Goal: Task Accomplishment & Management: Manage account settings

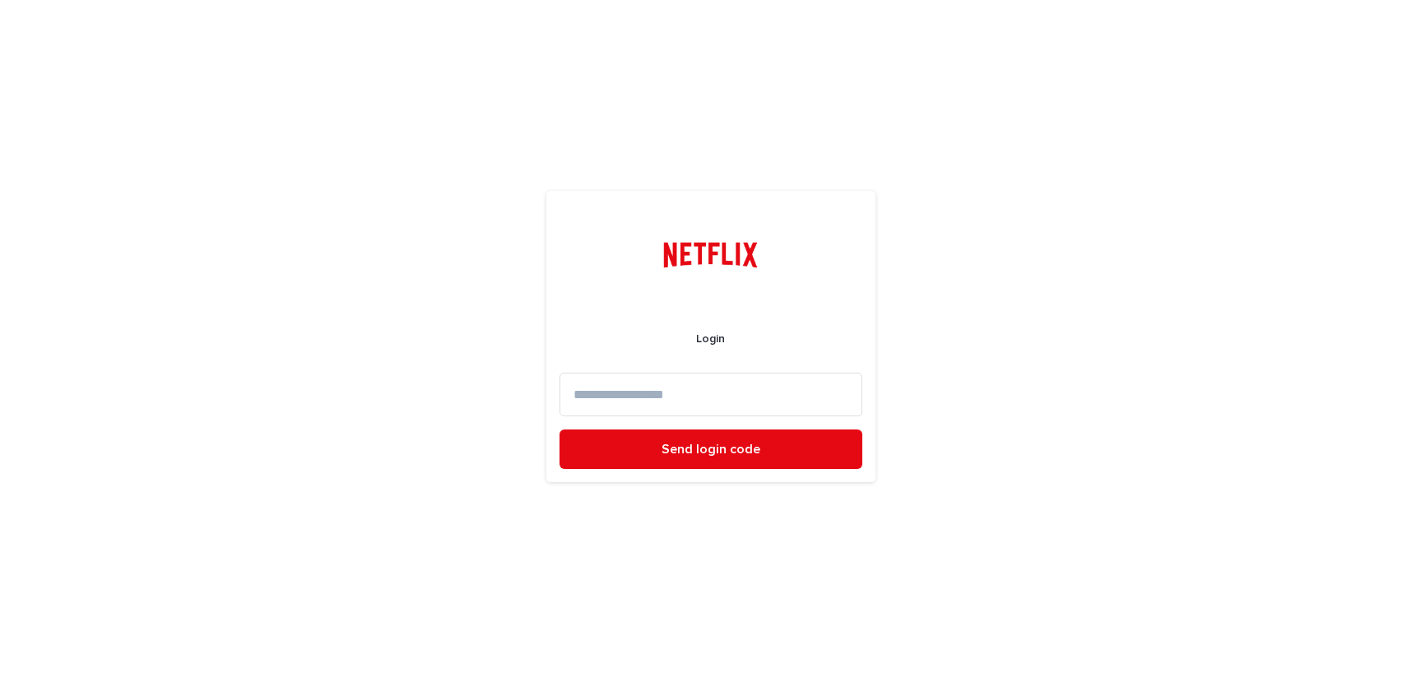
click at [588, 379] on input at bounding box center [711, 395] width 303 height 44
drag, startPoint x: 662, startPoint y: 395, endPoint x: 740, endPoint y: 405, distance: 78.0
click at [740, 405] on input "**********" at bounding box center [711, 395] width 303 height 44
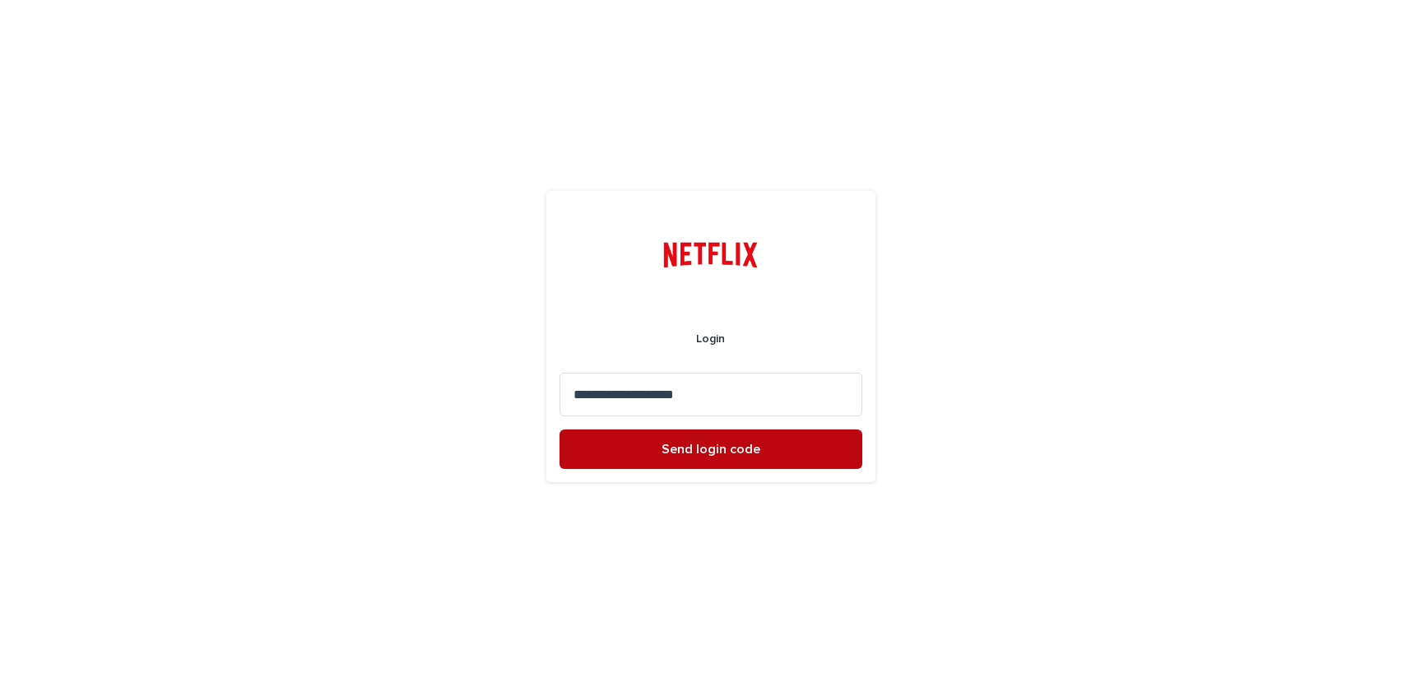
type input "**********"
click at [713, 453] on span "Send login code" at bounding box center [711, 449] width 99 height 13
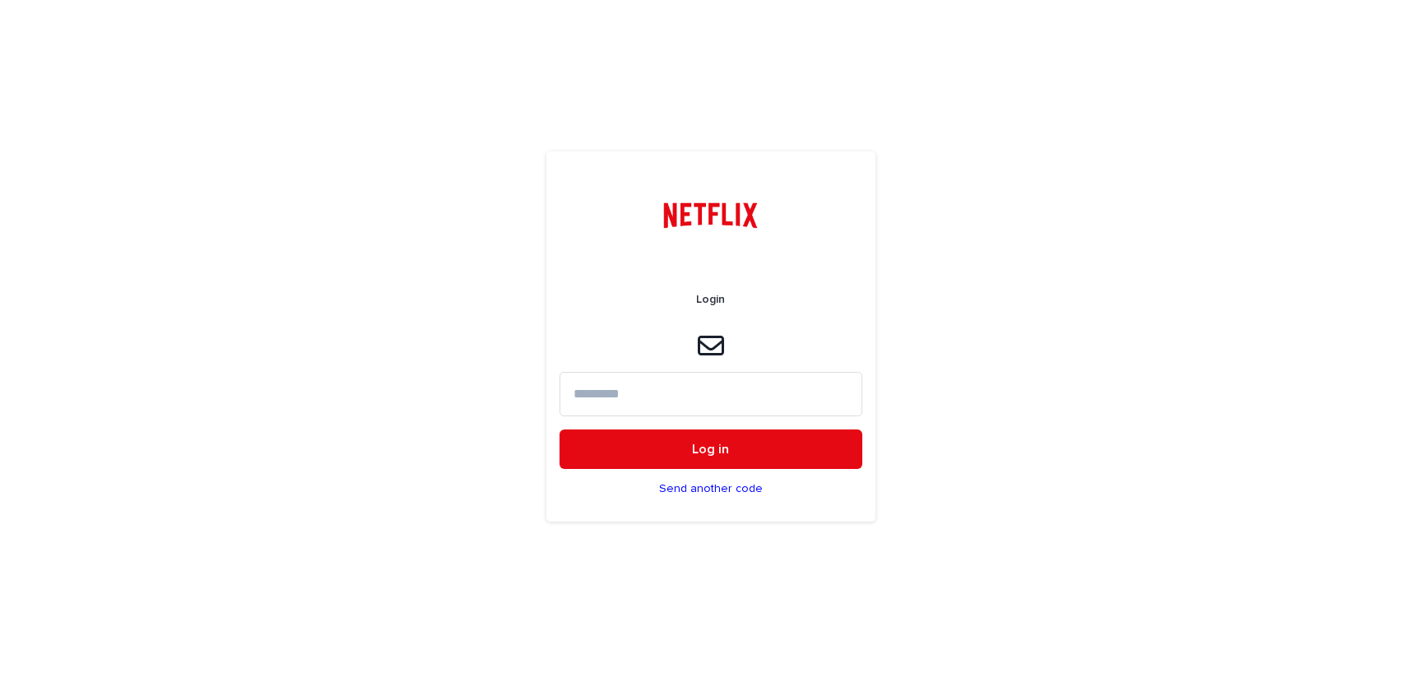
click at [616, 392] on input at bounding box center [711, 394] width 303 height 44
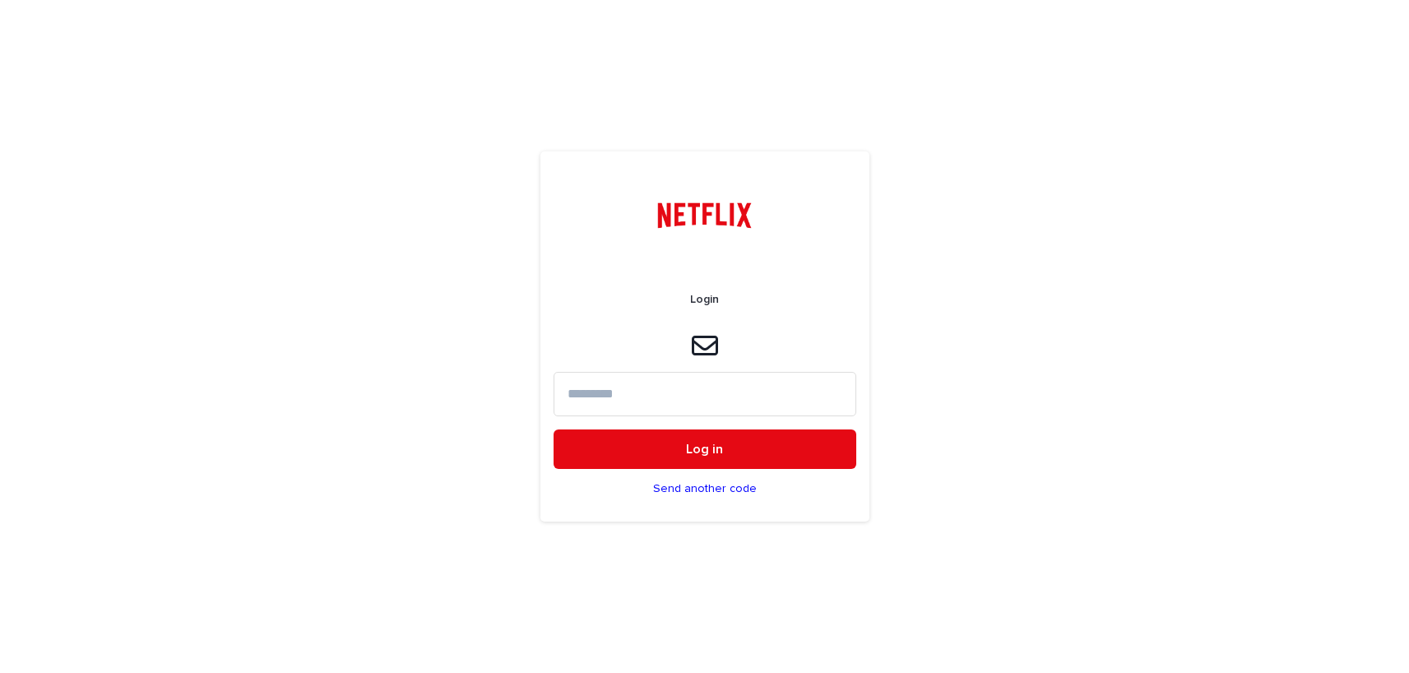
click at [573, 399] on input at bounding box center [705, 394] width 303 height 44
paste input "******"
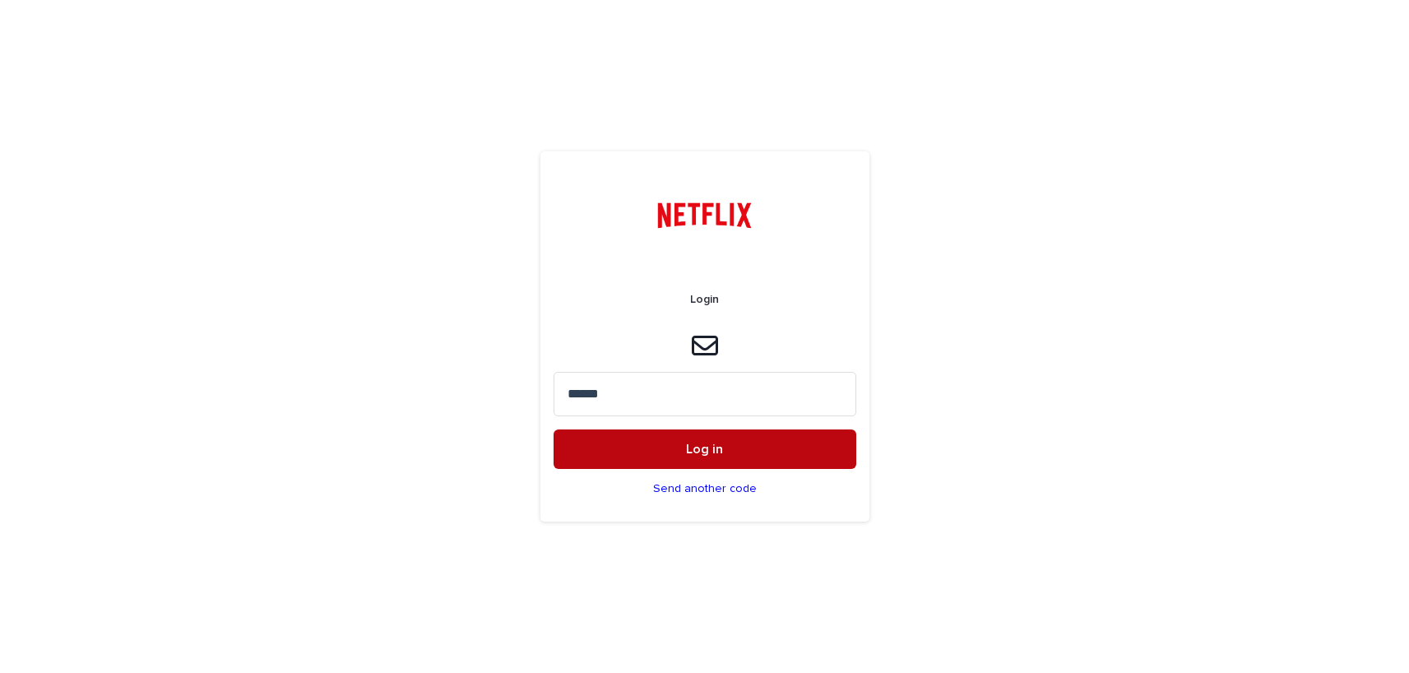
type input "******"
click at [702, 454] on span "Log in" at bounding box center [704, 449] width 37 height 13
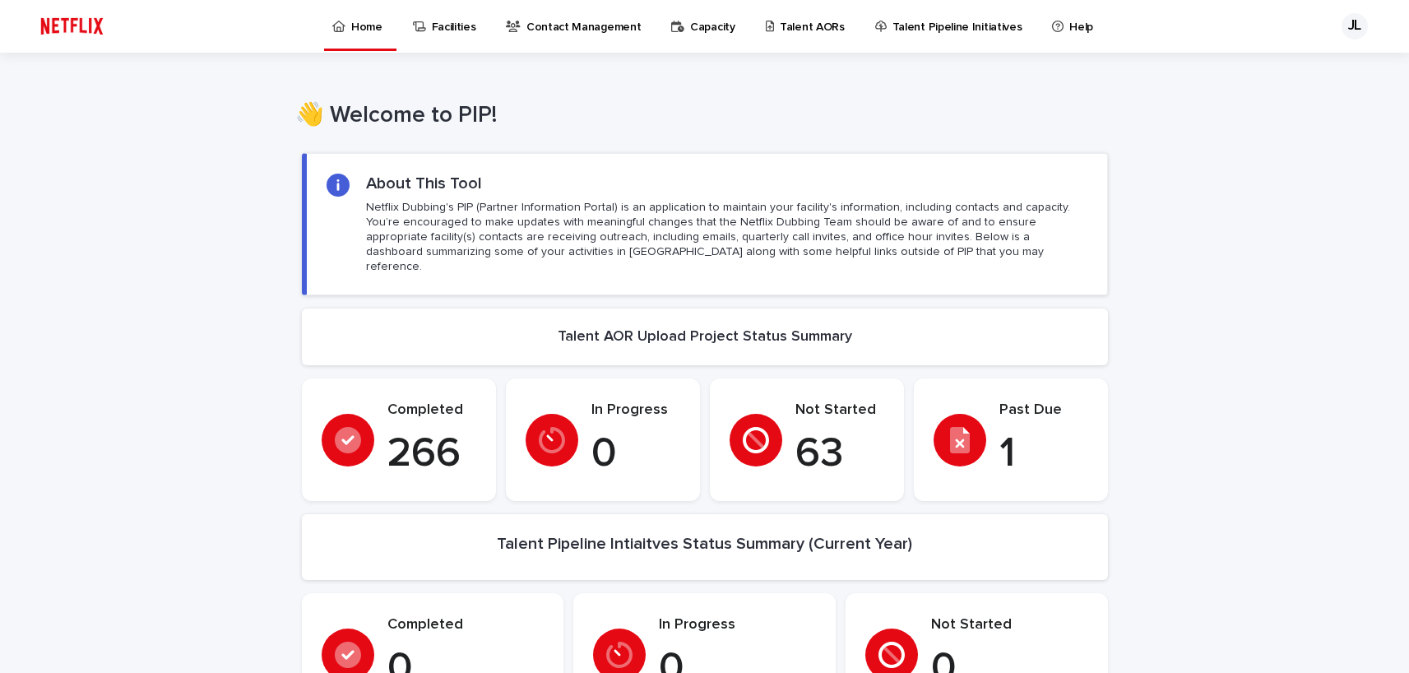
click at [790, 24] on p "Talent AORs" at bounding box center [812, 17] width 65 height 35
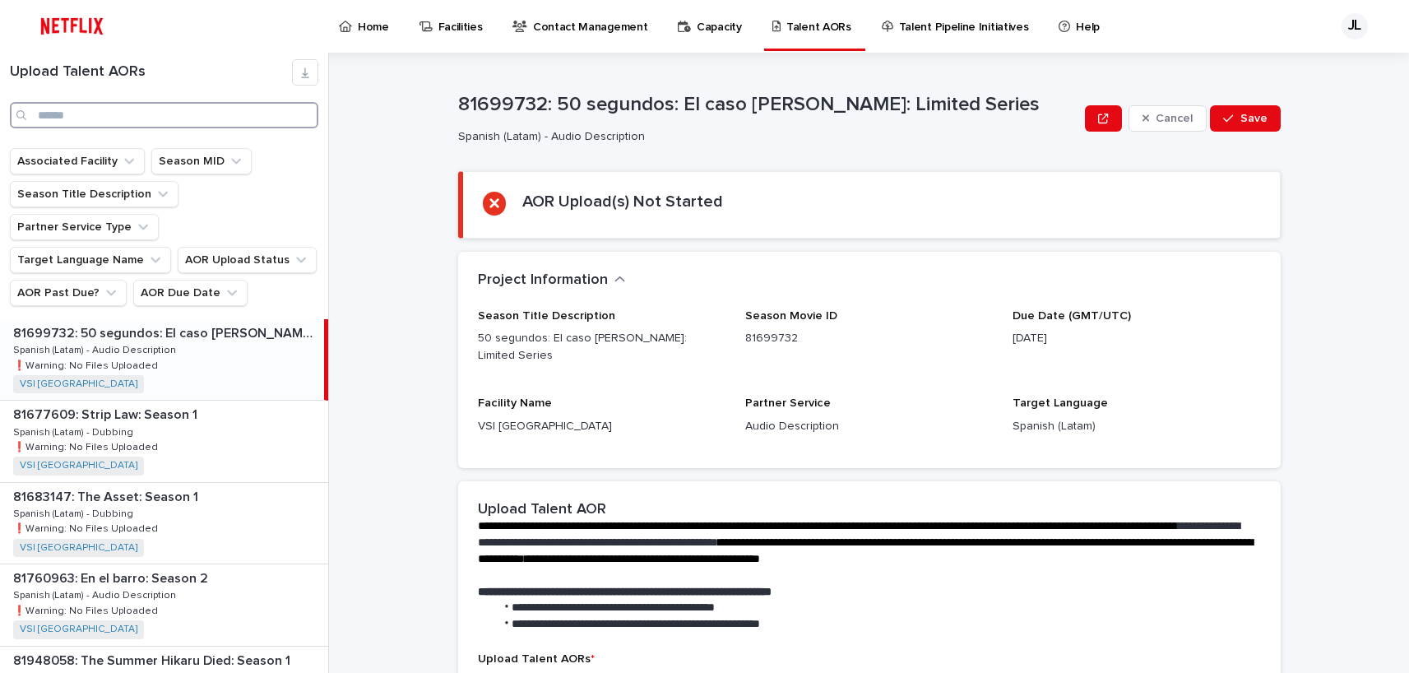
click at [101, 118] on input "Search" at bounding box center [164, 115] width 309 height 26
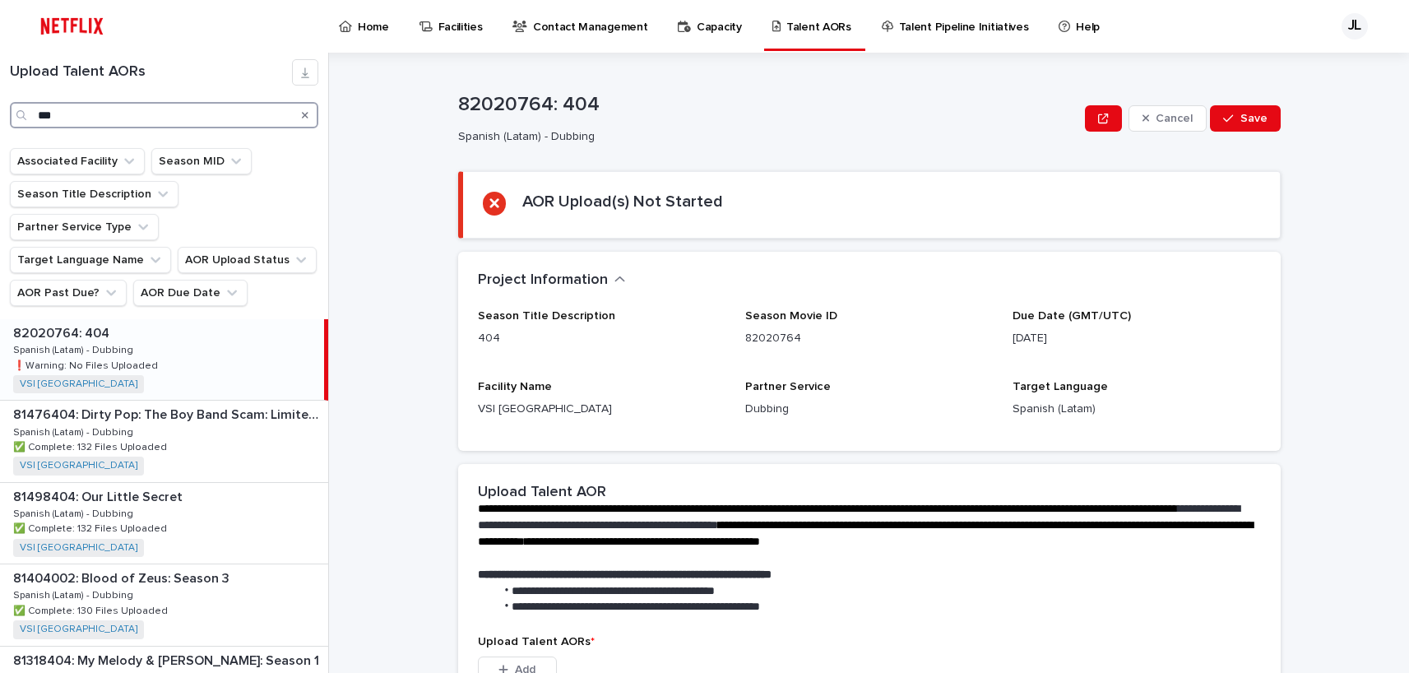
type input "***"
click at [139, 357] on p "❗️Warning: No Files Uploaded" at bounding box center [87, 364] width 148 height 15
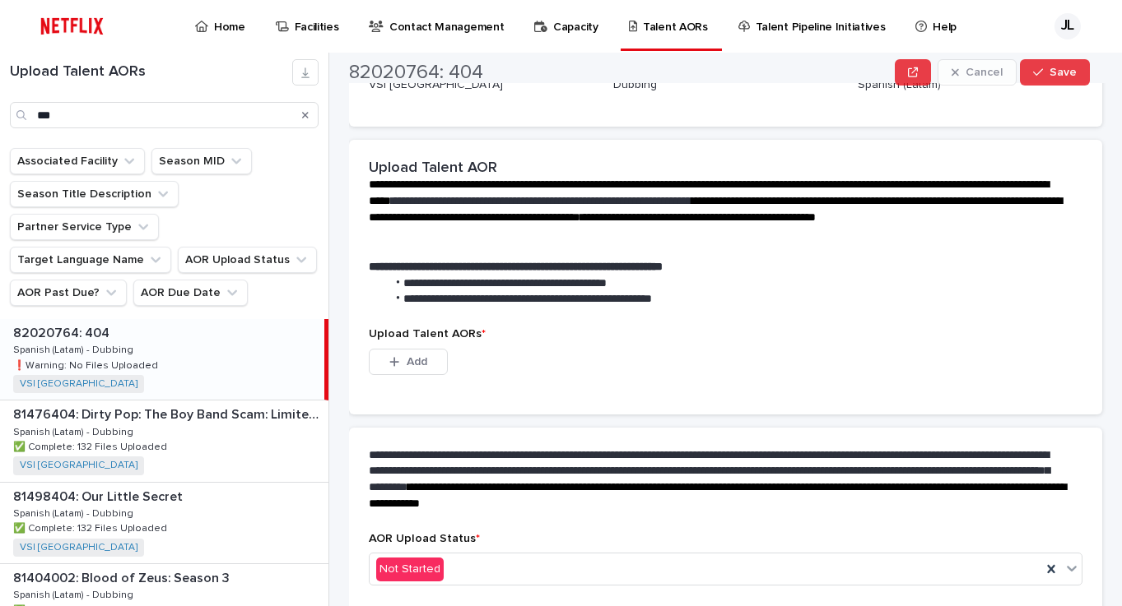
scroll to position [350, 0]
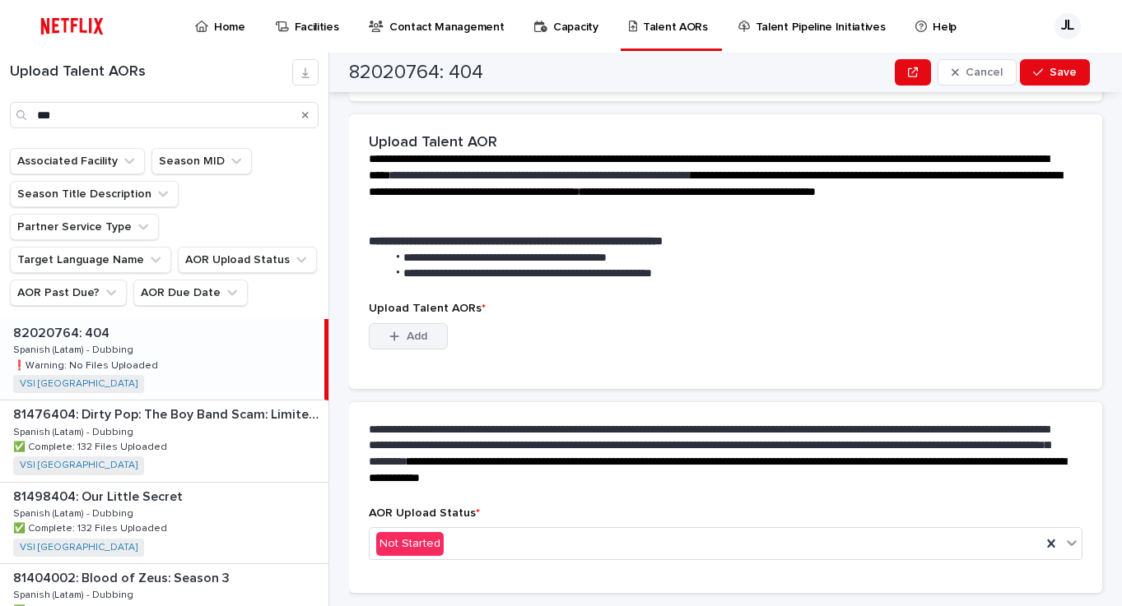
click at [427, 339] on button "Add" at bounding box center [408, 336] width 79 height 26
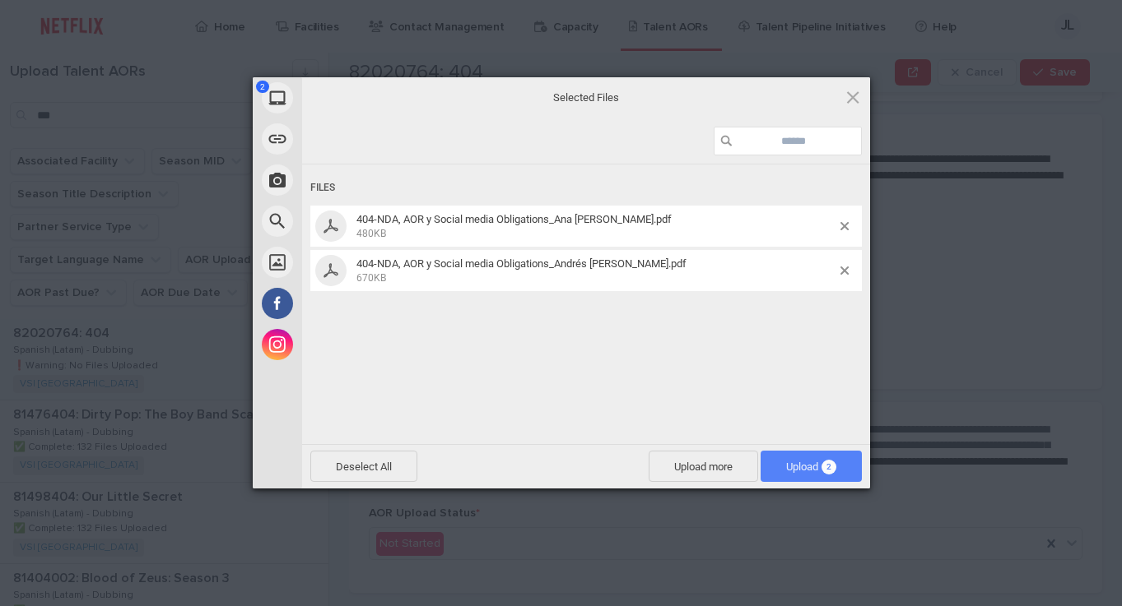
click at [778, 463] on span "Upload 2" at bounding box center [810, 466] width 101 height 31
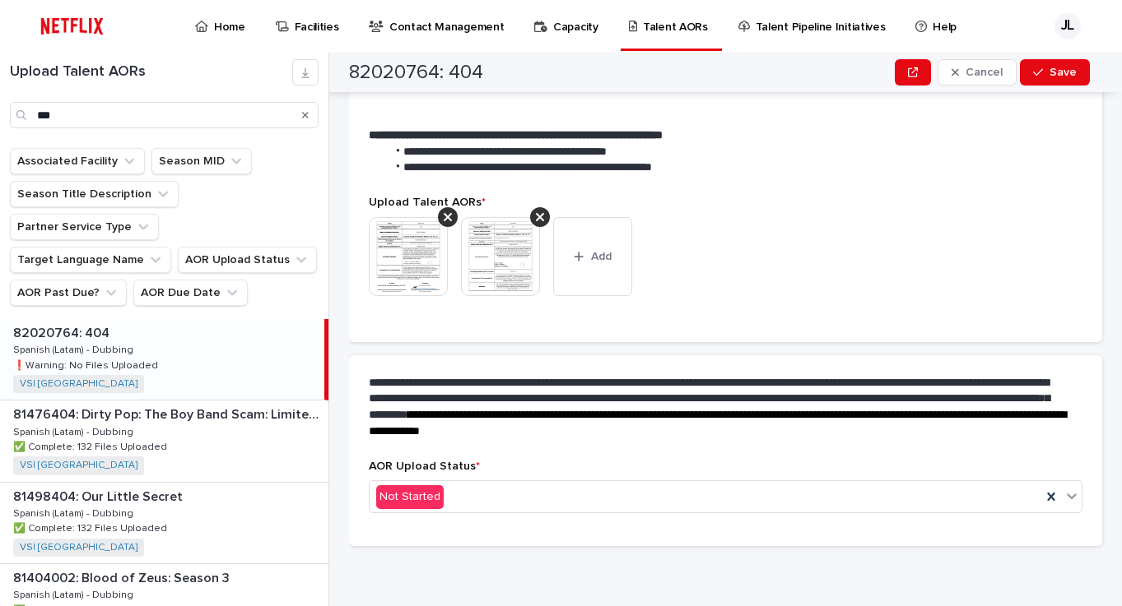
scroll to position [339, 0]
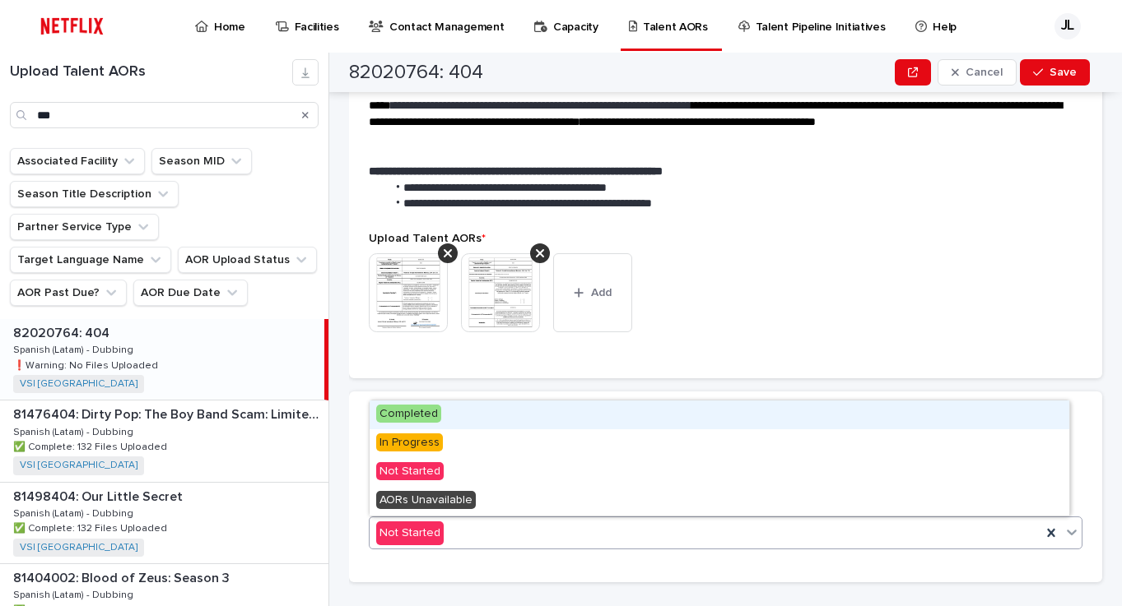
click at [1063, 527] on icon at bounding box center [1071, 532] width 16 height 16
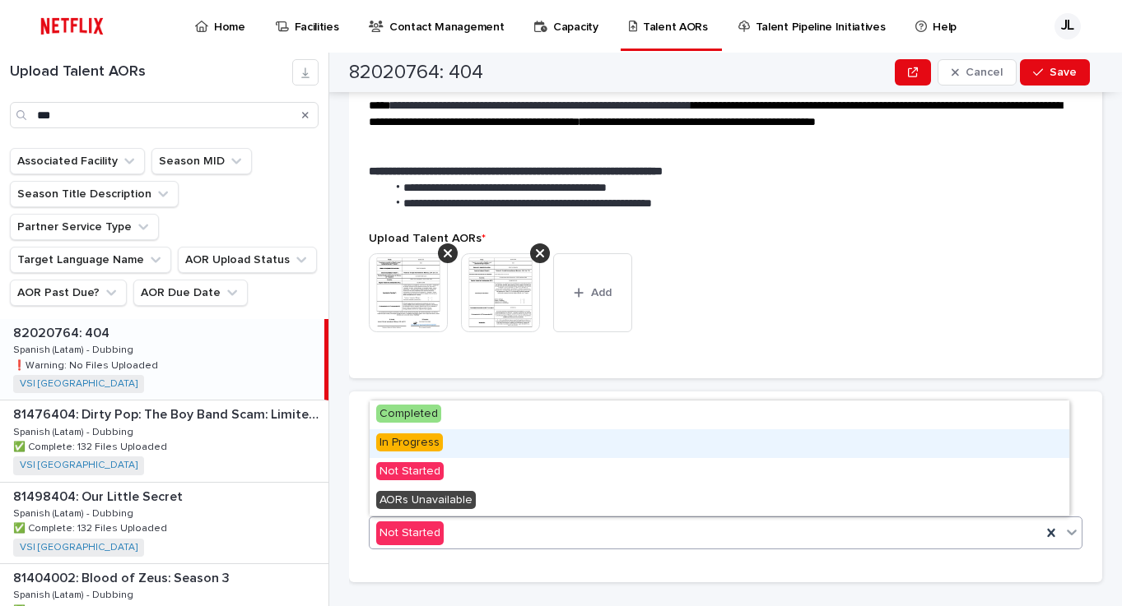
click at [506, 444] on div "In Progress" at bounding box center [718, 444] width 699 height 29
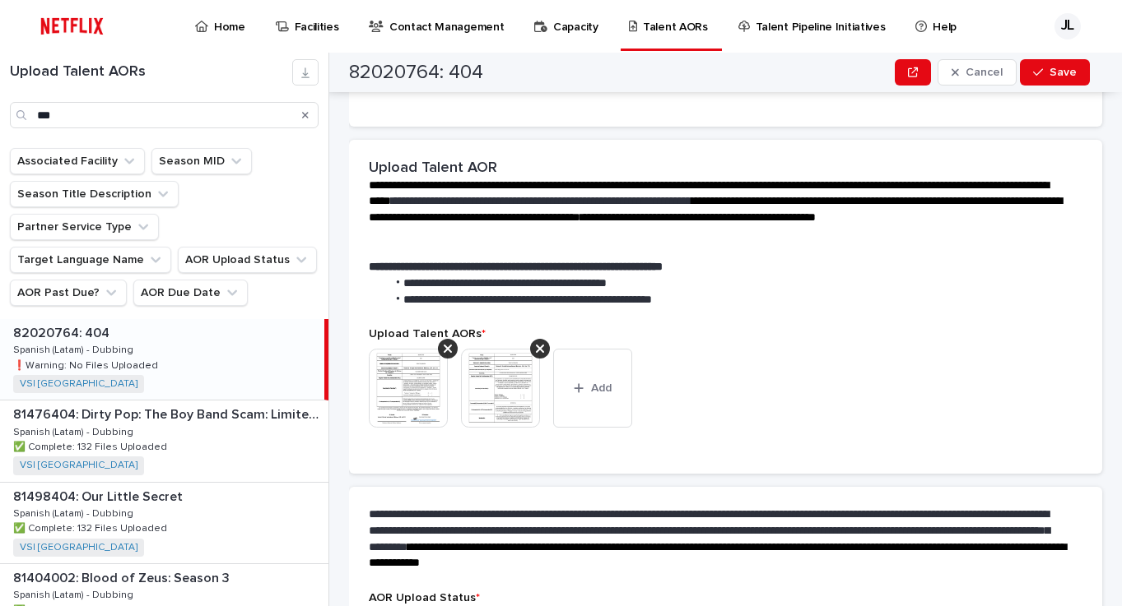
scroll to position [387, 0]
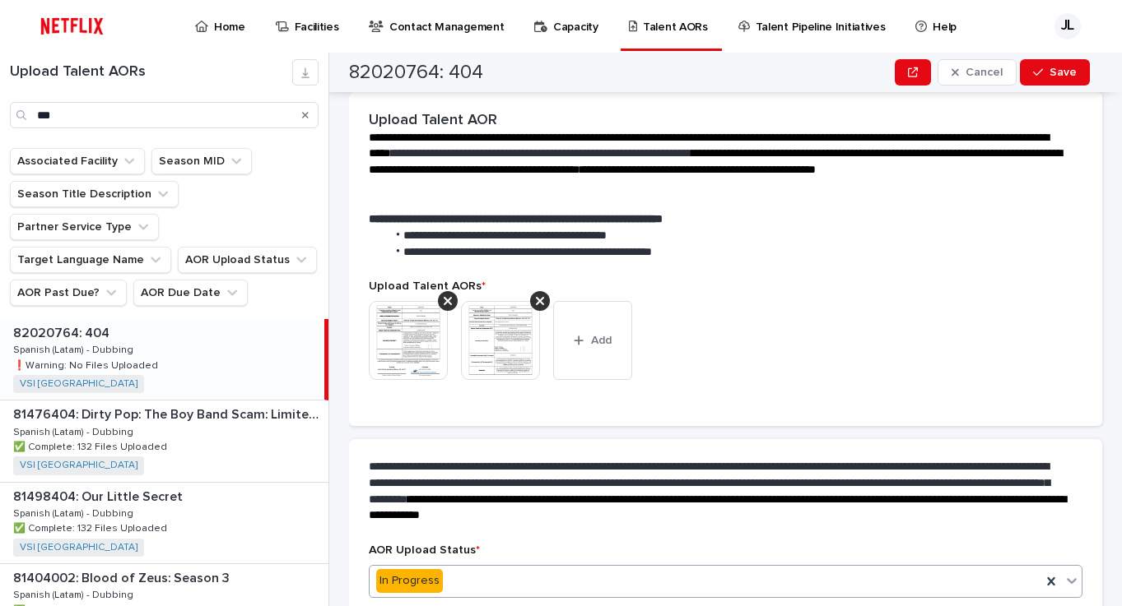
click at [853, 286] on p "Upload Talent AORs *" at bounding box center [725, 287] width 713 height 14
click at [1039, 77] on icon "button" at bounding box center [1038, 73] width 10 height 12
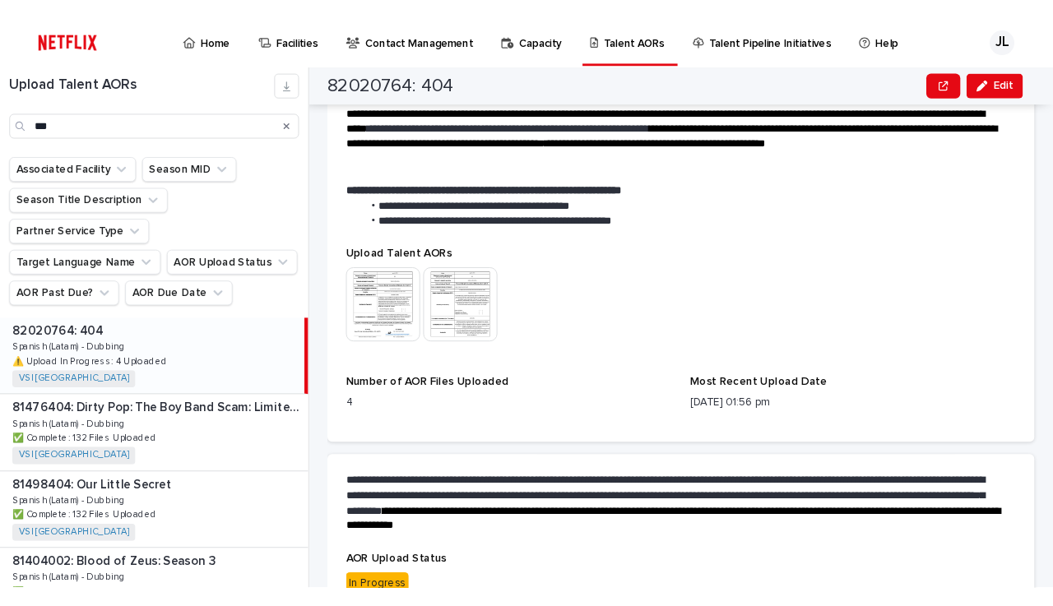
scroll to position [425, 0]
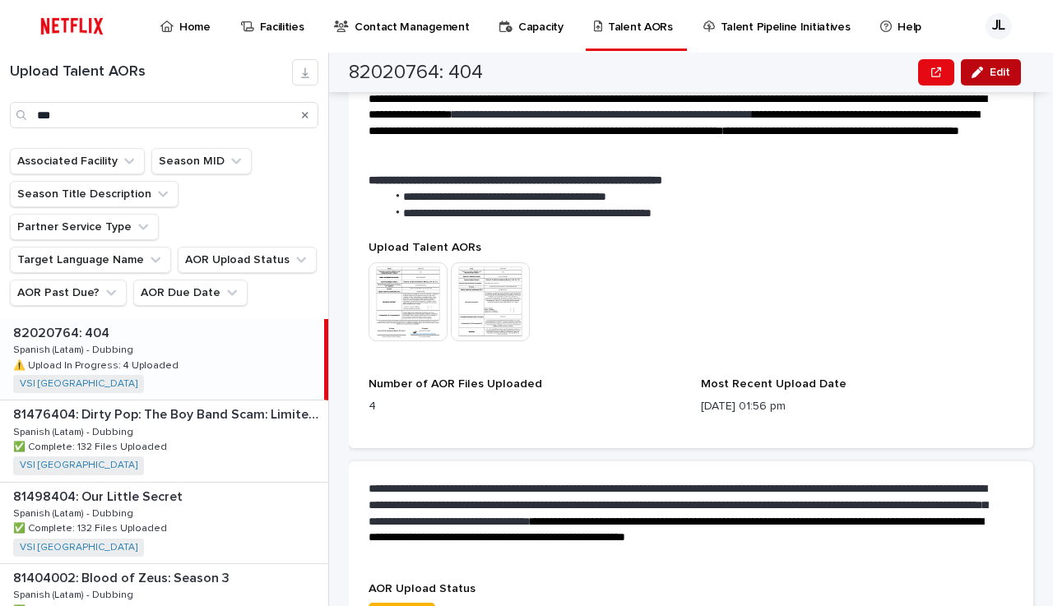
click at [988, 81] on button "Edit" at bounding box center [991, 72] width 60 height 26
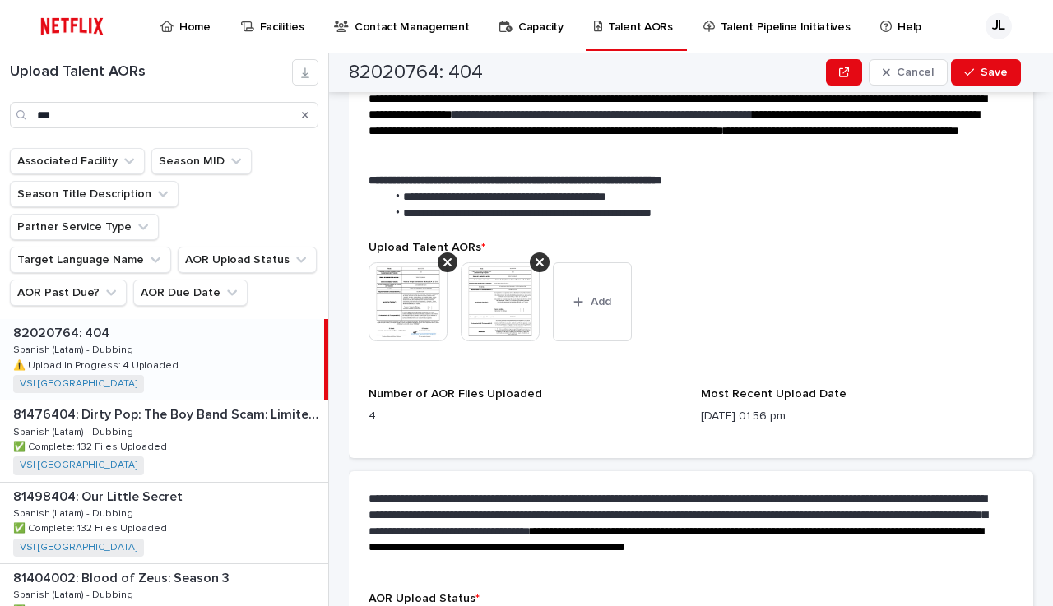
scroll to position [435, 0]
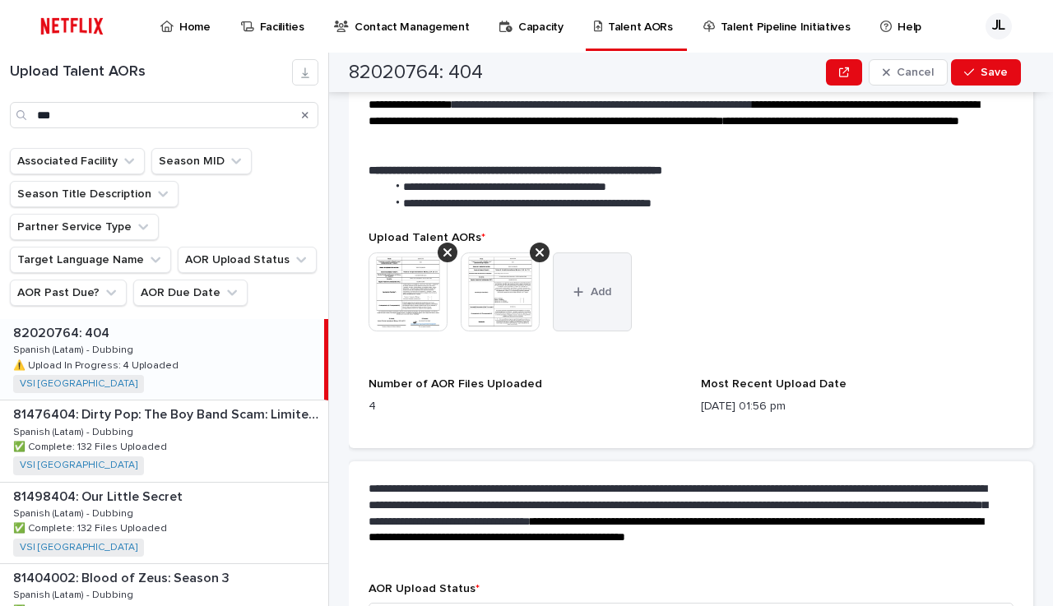
click at [582, 299] on button "Add" at bounding box center [592, 292] width 79 height 79
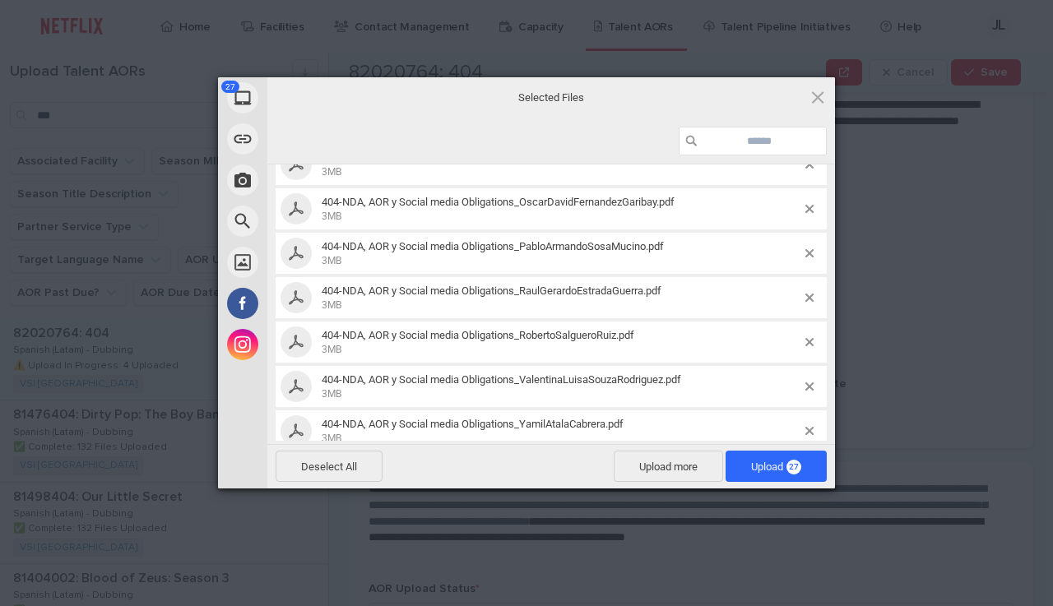
scroll to position [973, 0]
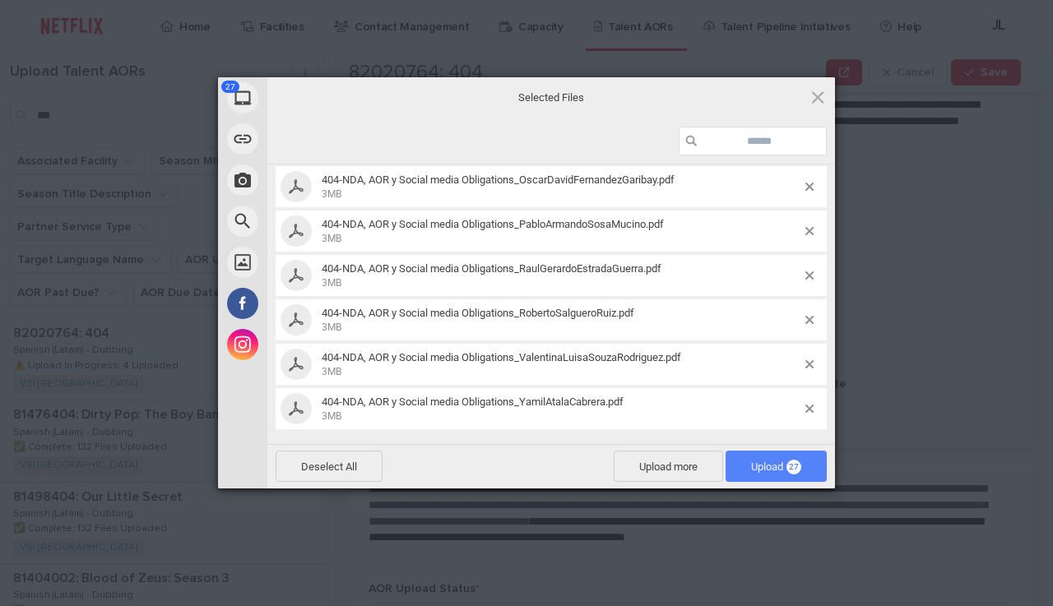
click at [775, 467] on span "Upload 27" at bounding box center [776, 467] width 50 height 12
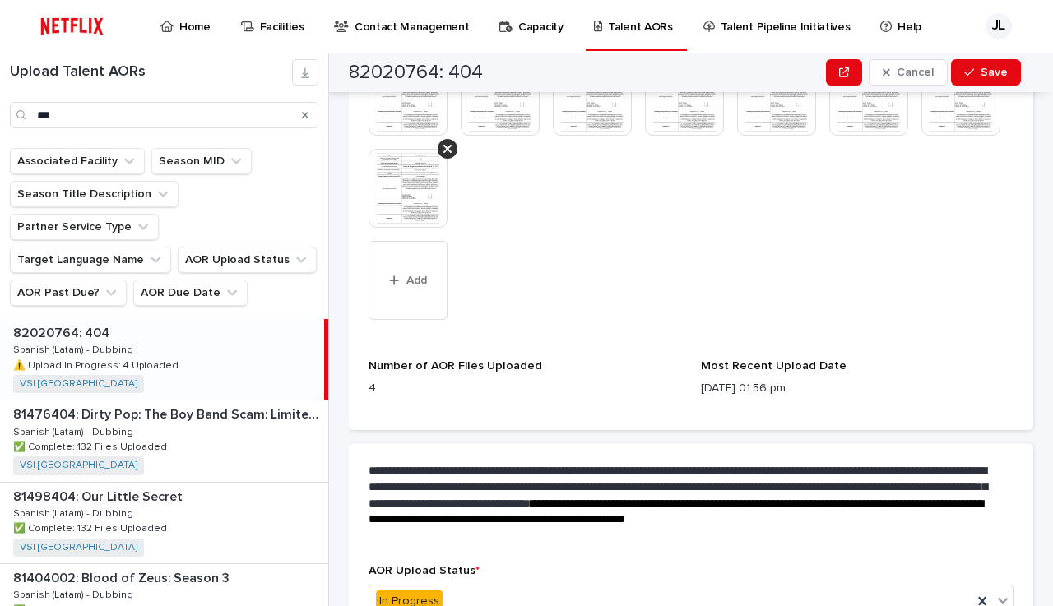
scroll to position [933, 0]
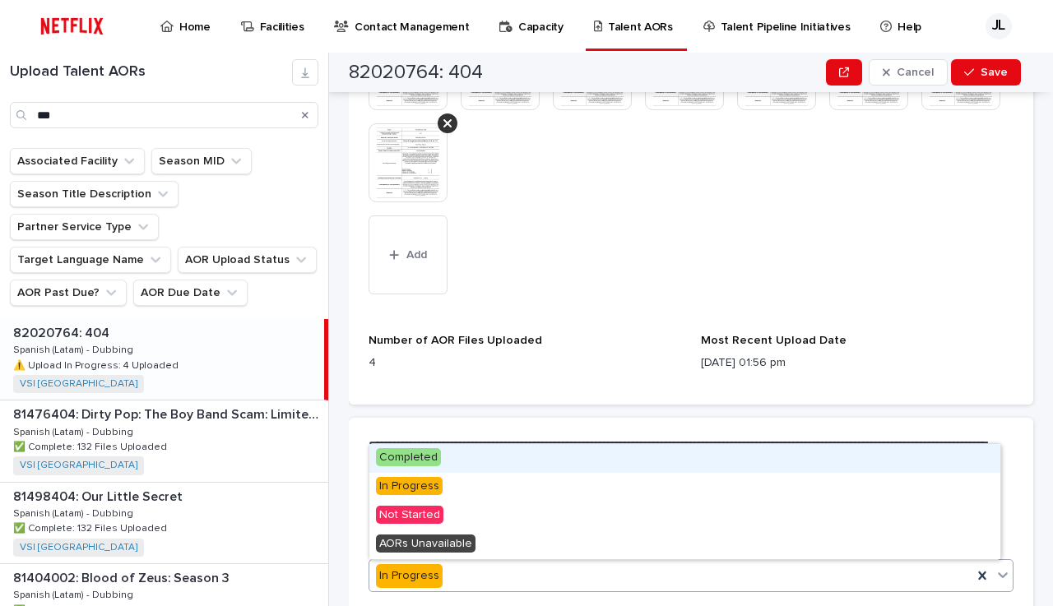
click at [996, 578] on icon at bounding box center [1003, 575] width 16 height 16
click at [516, 466] on div "Completed" at bounding box center [684, 458] width 631 height 29
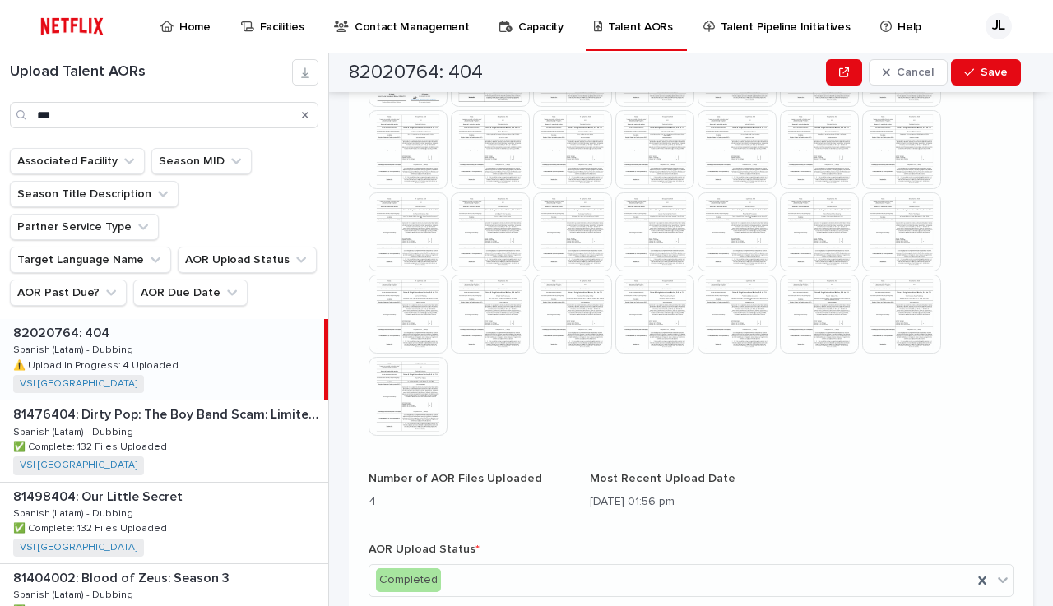
scroll to position [677, 0]
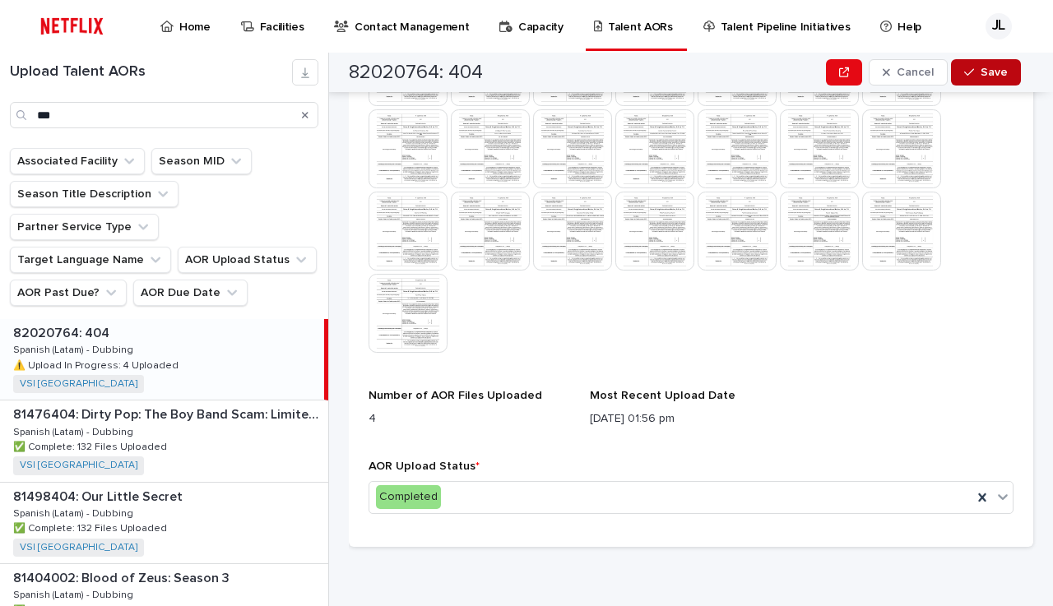
click at [991, 72] on span "Save" at bounding box center [994, 73] width 27 height 12
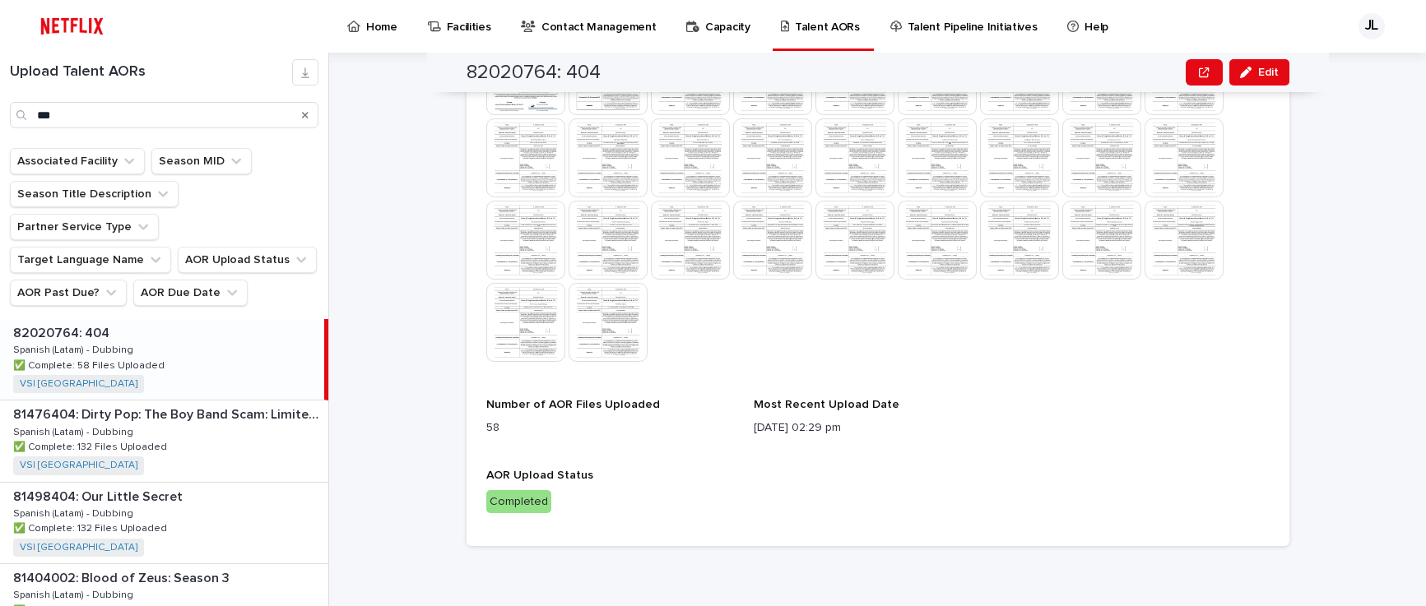
scroll to position [569, 0]
click at [1052, 375] on div "Upload Talent AORs This file cannot be opened Download File" at bounding box center [877, 197] width 783 height 363
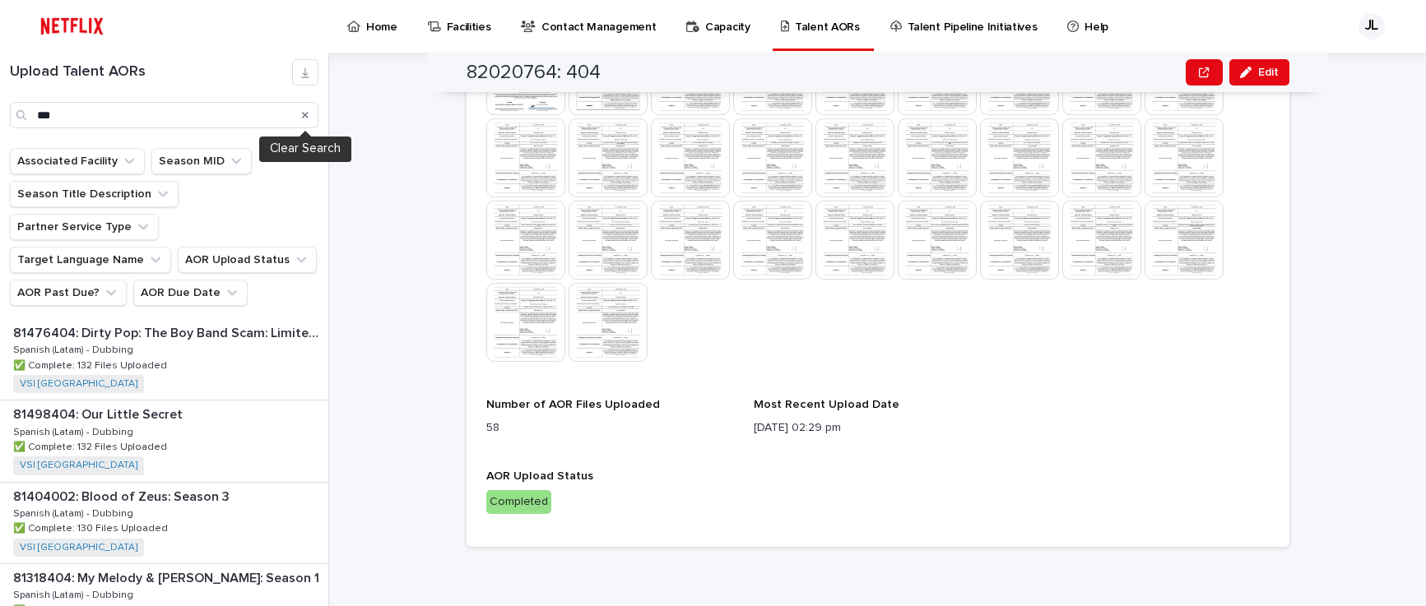
click at [306, 107] on button "Search" at bounding box center [305, 115] width 7 height 26
click at [91, 118] on input "Search" at bounding box center [164, 115] width 309 height 26
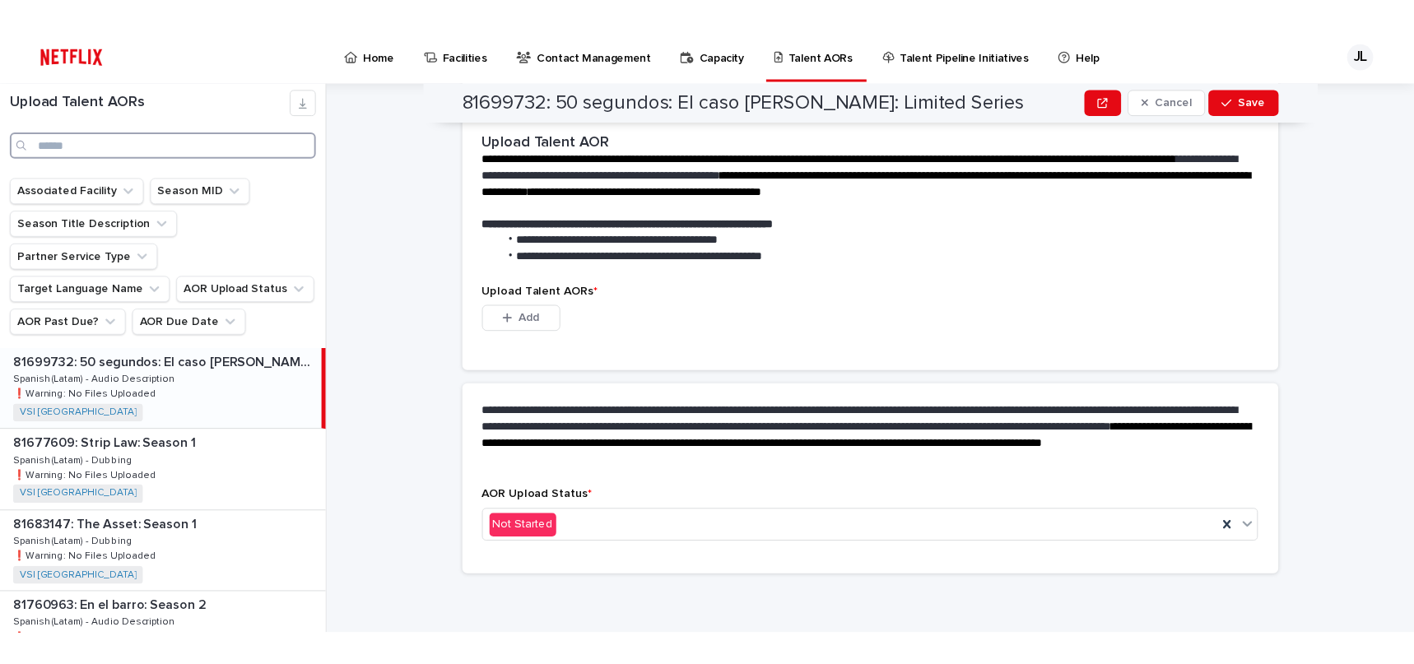
scroll to position [397, 0]
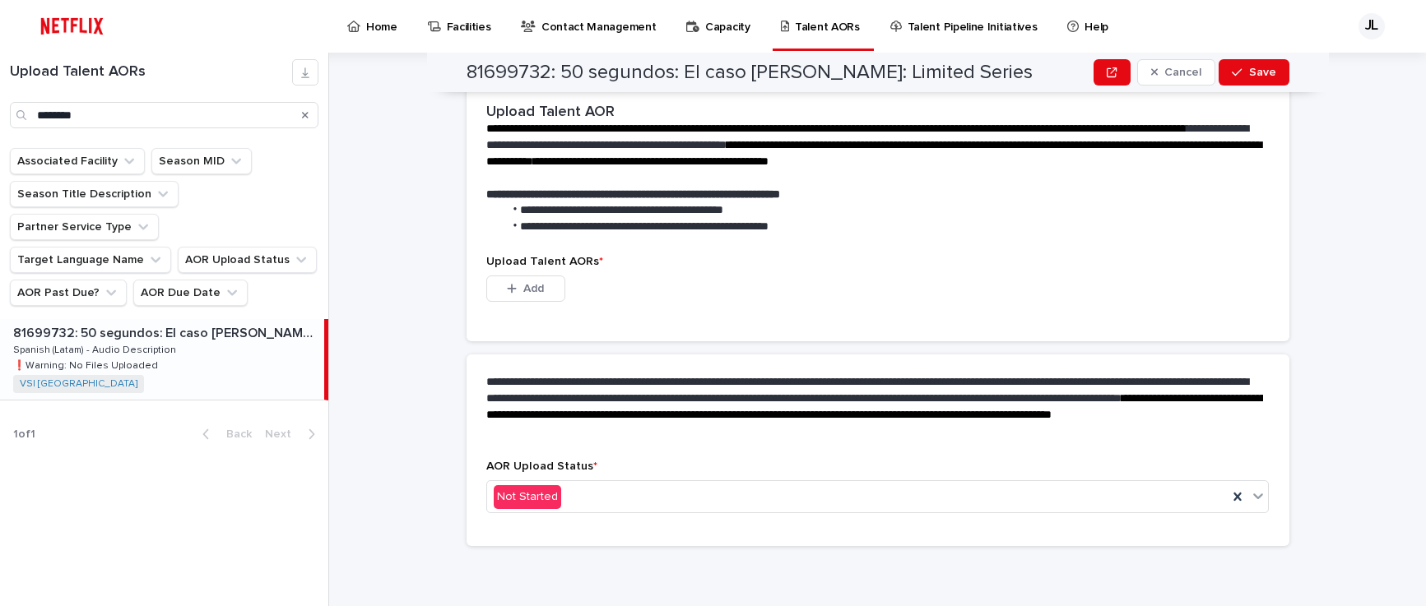
click at [142, 357] on p "❗️Warning: No Files Uploaded" at bounding box center [87, 364] width 148 height 15
drag, startPoint x: 559, startPoint y: 73, endPoint x: 1054, endPoint y: 72, distance: 495.3
click at [1033, 72] on h2 "81699732: 50 segundos: El caso [PERSON_NAME]: Limited Series" at bounding box center [750, 73] width 566 height 24
copy h2 "50 segundos: El caso [PERSON_NAME]: Limited Series"
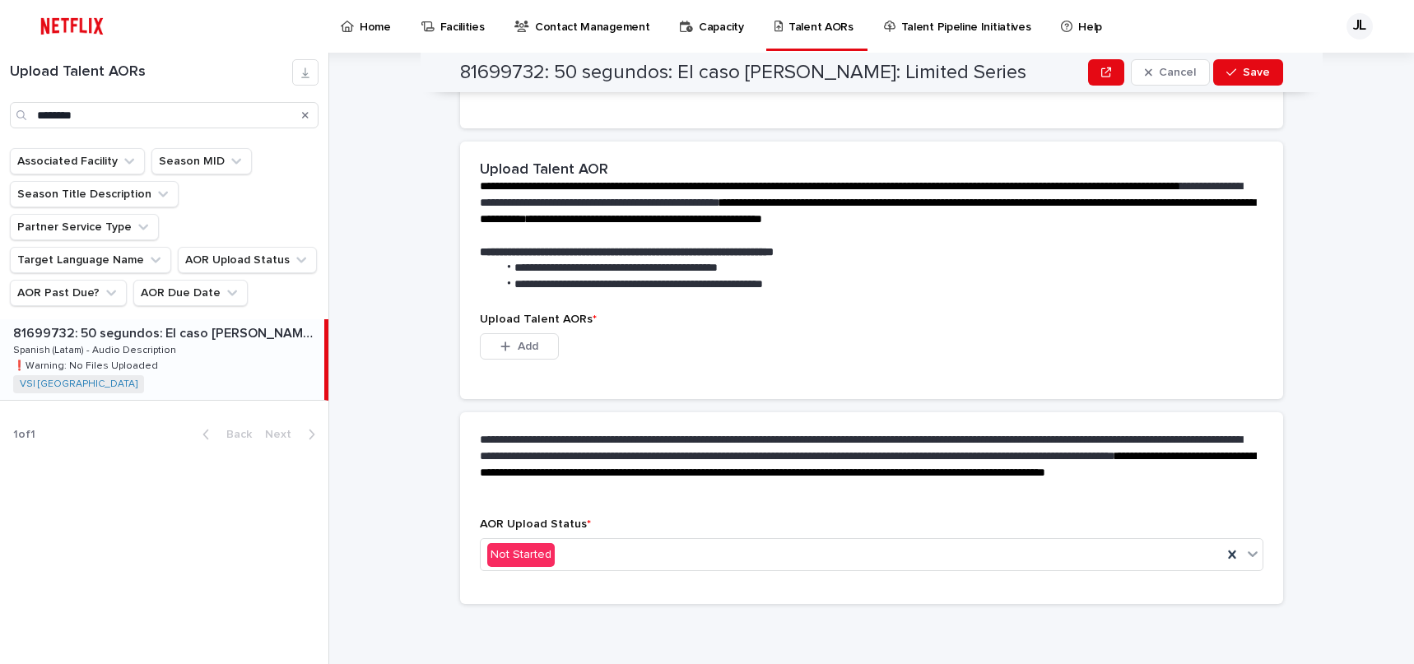
scroll to position [340, 0]
click at [1019, 320] on p "Upload Talent AORs *" at bounding box center [871, 320] width 783 height 14
click at [110, 117] on input "********" at bounding box center [164, 115] width 309 height 26
type input "*"
type input "*******"
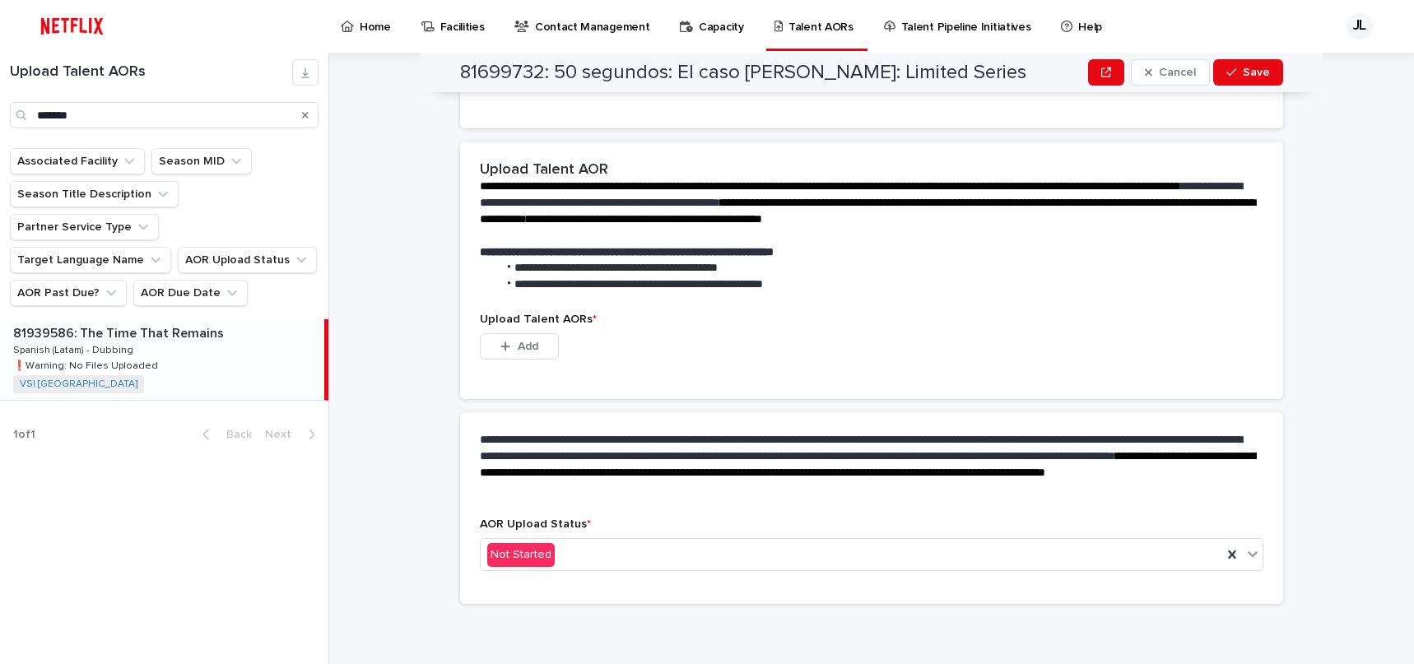
click at [146, 357] on p "❗️Warning: No Files Uploaded" at bounding box center [87, 364] width 148 height 15
click at [308, 118] on div "Search" at bounding box center [305, 115] width 26 height 26
click at [108, 118] on input "*******" at bounding box center [164, 115] width 309 height 26
